Goal: Task Accomplishment & Management: Use online tool/utility

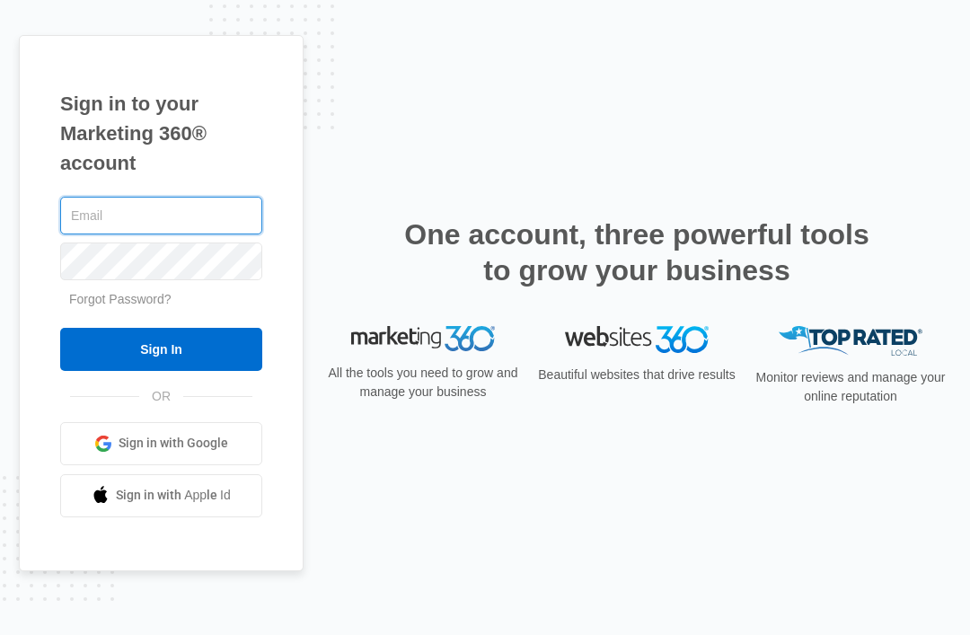
type input "[EMAIL_ADDRESS][DOMAIN_NAME]"
click at [161, 371] on input "Sign In" at bounding box center [161, 349] width 202 height 43
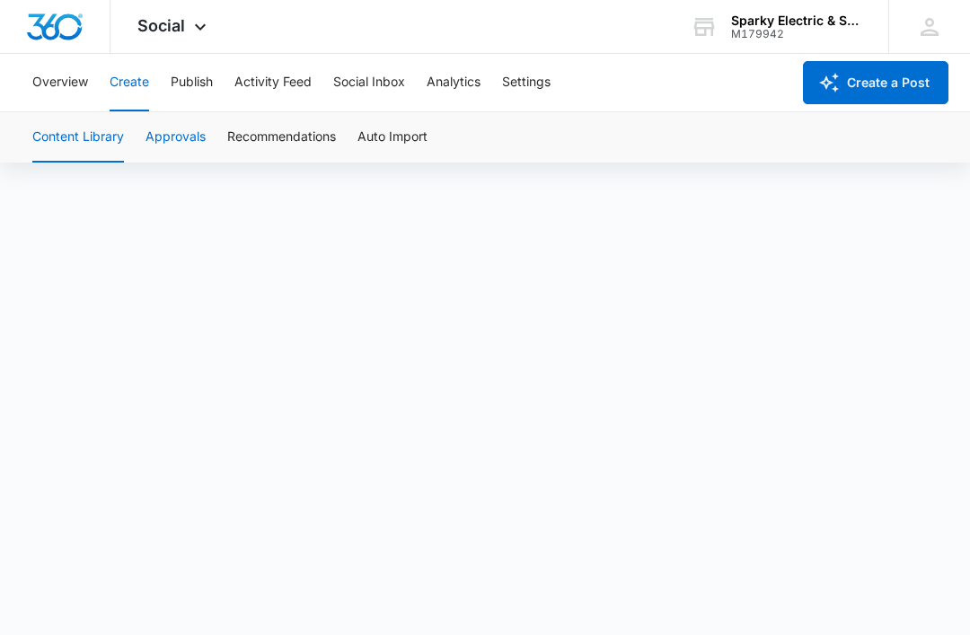
click at [182, 149] on button "Approvals" at bounding box center [176, 137] width 60 height 50
click at [132, 86] on button "Create" at bounding box center [130, 82] width 40 height 57
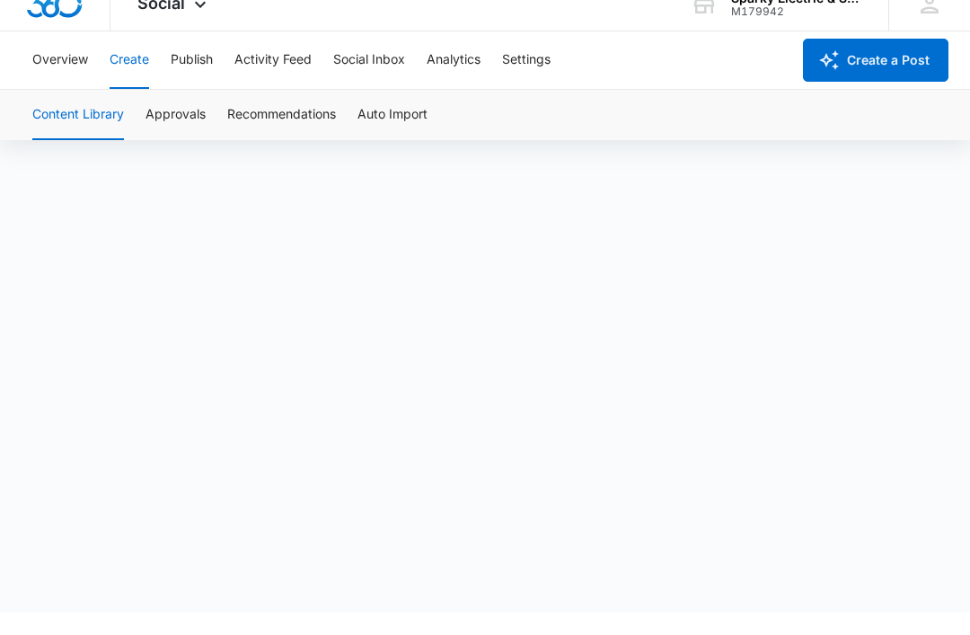
scroll to position [13, 0]
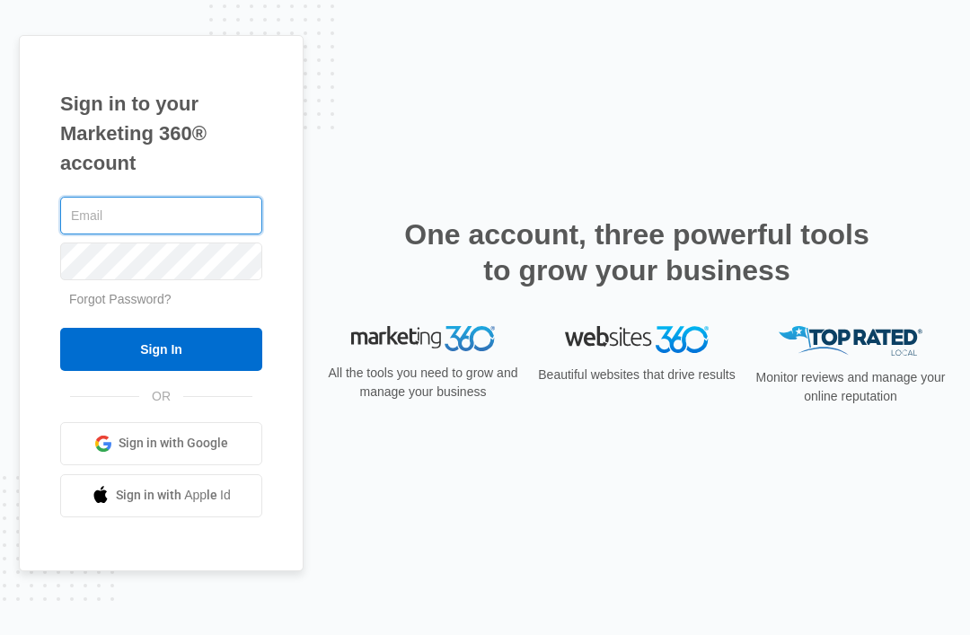
type input "marketing@sparkyelectric-solar.com"
click at [161, 371] on input "Sign In" at bounding box center [161, 349] width 202 height 43
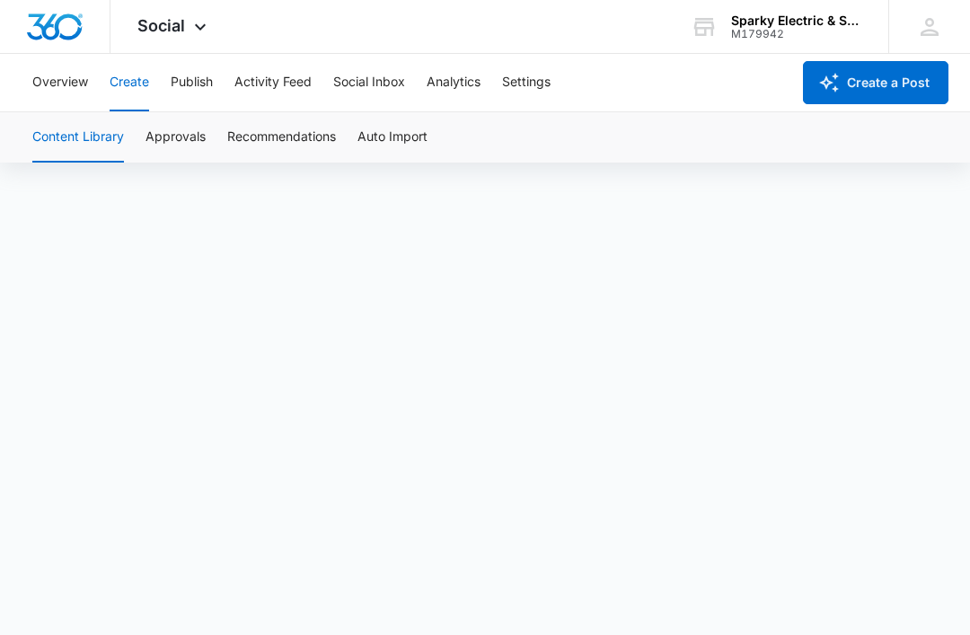
scroll to position [13, 0]
click at [198, 147] on button "Approvals" at bounding box center [176, 137] width 60 height 50
click at [200, 88] on button "Publish" at bounding box center [192, 82] width 42 height 57
click at [129, 88] on button "Create" at bounding box center [130, 82] width 40 height 57
click at [205, 121] on button "Approvals" at bounding box center [176, 137] width 60 height 50
